Goal: Transaction & Acquisition: Purchase product/service

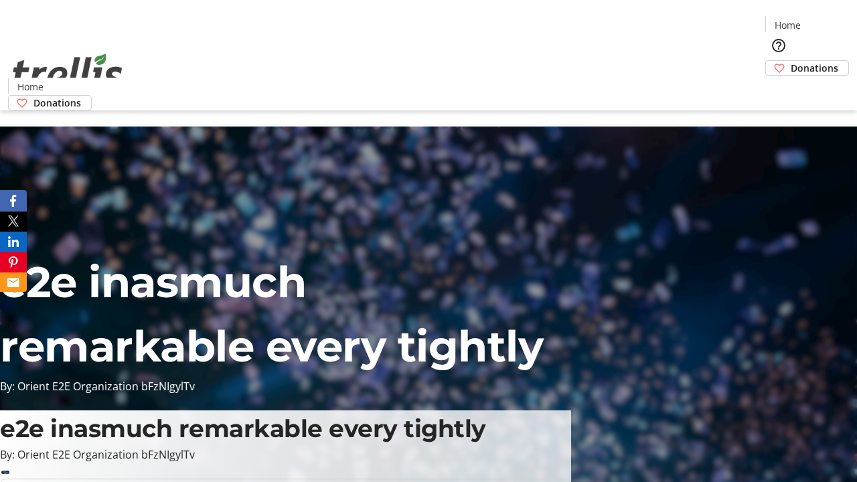
click at [791, 61] on span "Donations" at bounding box center [815, 68] width 48 height 14
